Goal: Task Accomplishment & Management: Manage account settings

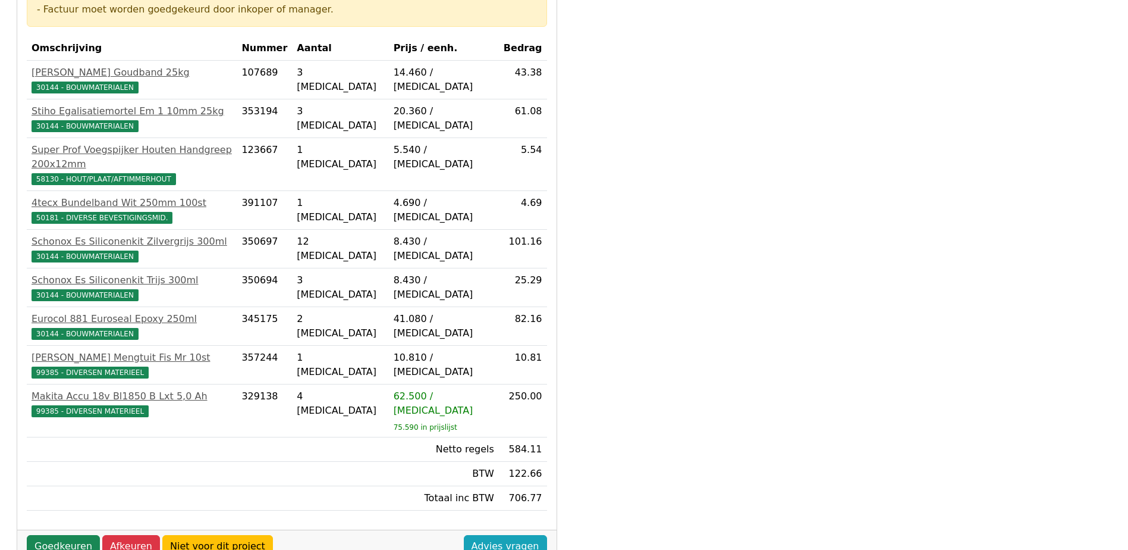
scroll to position [238, 0]
click at [60, 534] on link "Goedkeuren" at bounding box center [63, 545] width 73 height 23
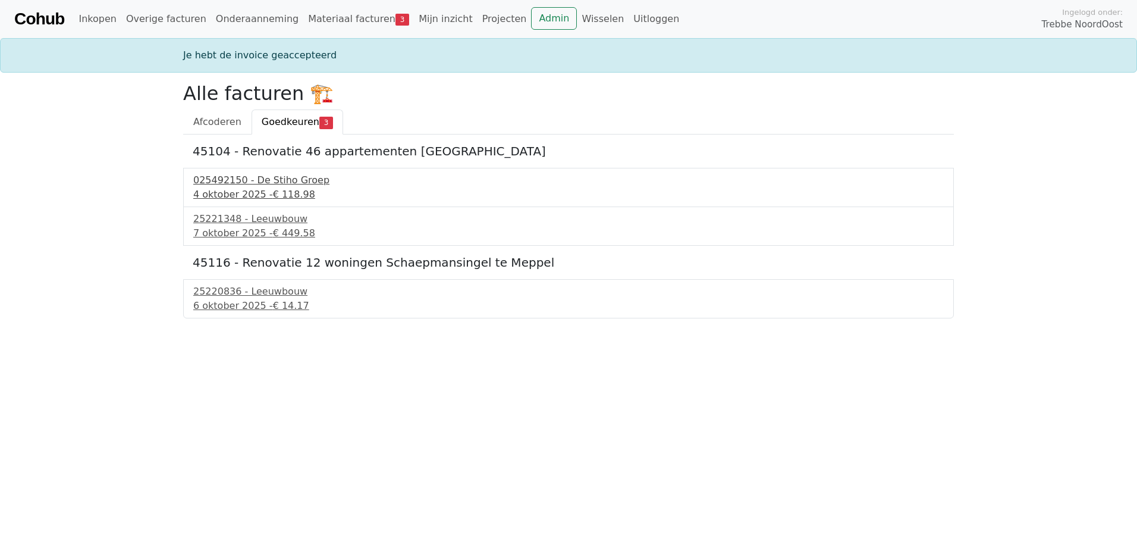
click at [250, 186] on div "025492150 - De Stiho Groep" at bounding box center [568, 180] width 751 height 14
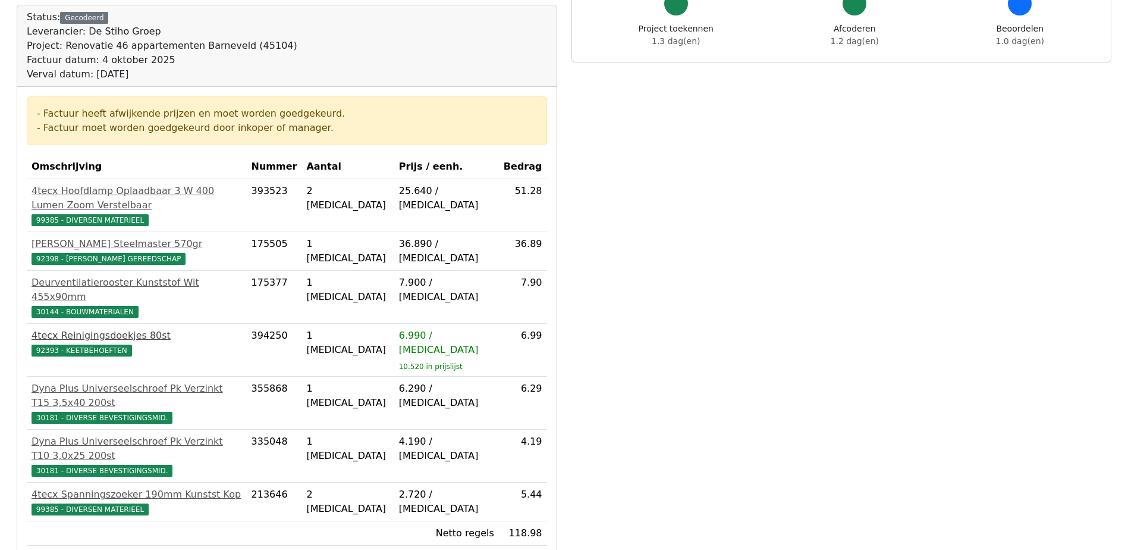
scroll to position [178, 0]
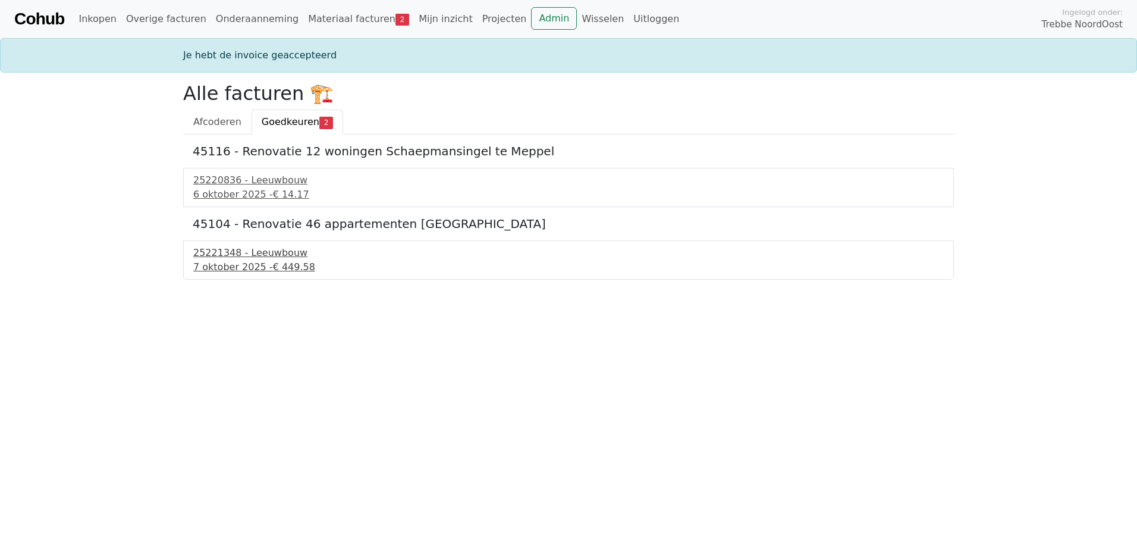
click at [225, 249] on div "25221348 - Leeuwbouw" at bounding box center [568, 253] width 751 height 14
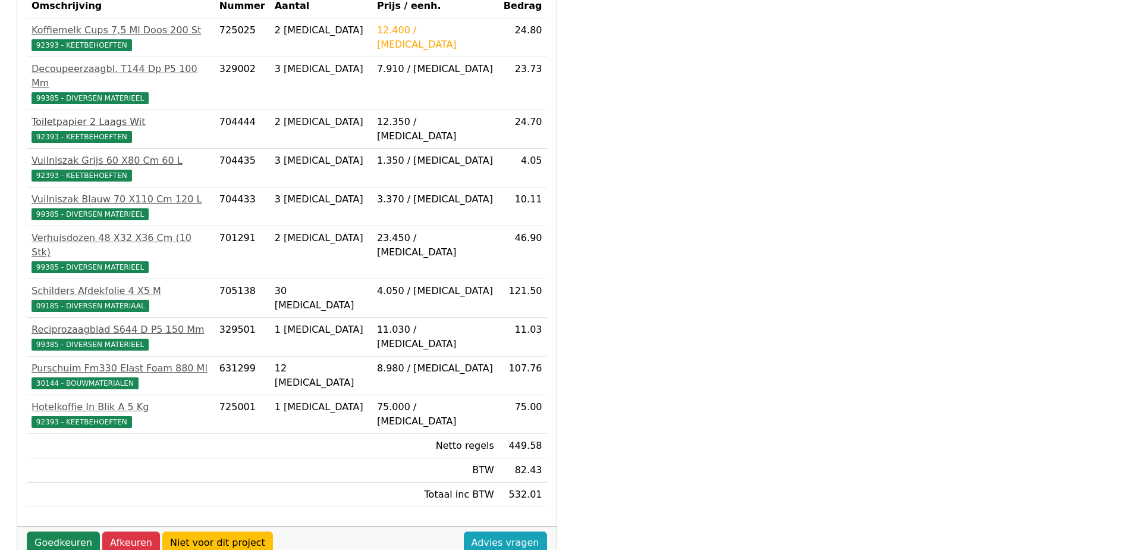
scroll to position [297, 0]
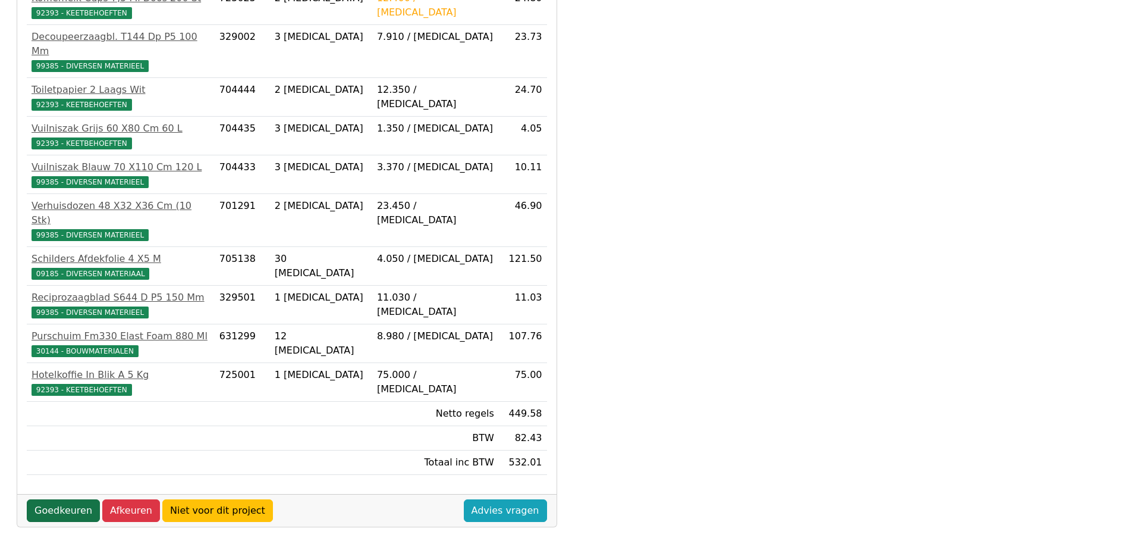
click at [69, 499] on link "Goedkeuren" at bounding box center [63, 510] width 73 height 23
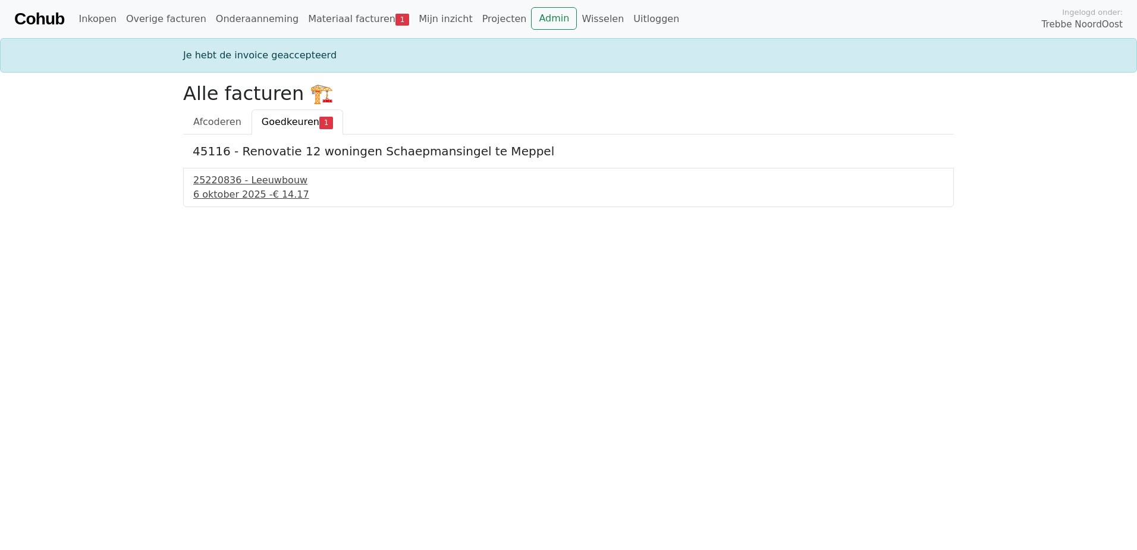
click at [221, 182] on div "25220836 - Leeuwbouw" at bounding box center [568, 180] width 751 height 14
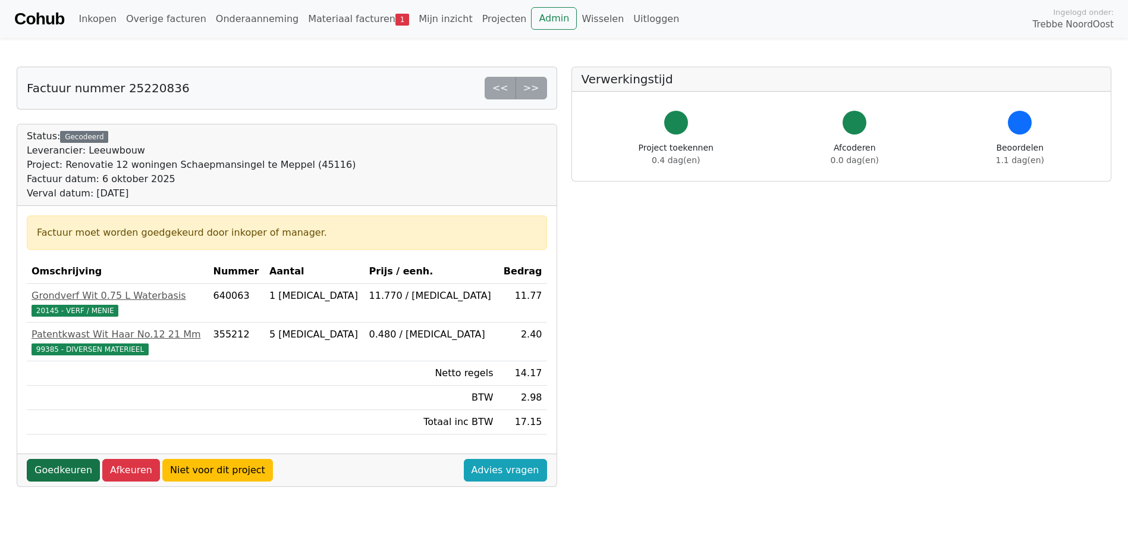
click at [65, 472] on link "Goedkeuren" at bounding box center [63, 470] width 73 height 23
